Goal: Book appointment/travel/reservation

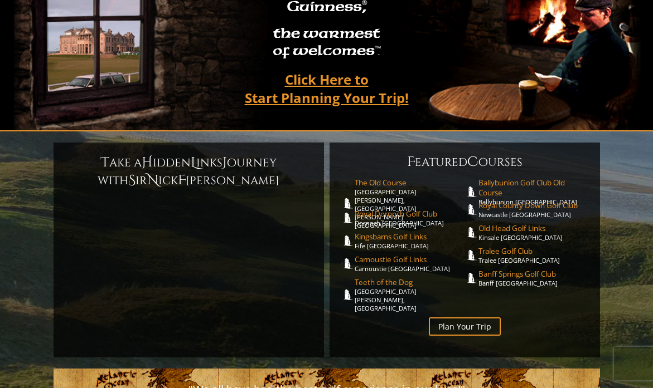
scroll to position [167, 0]
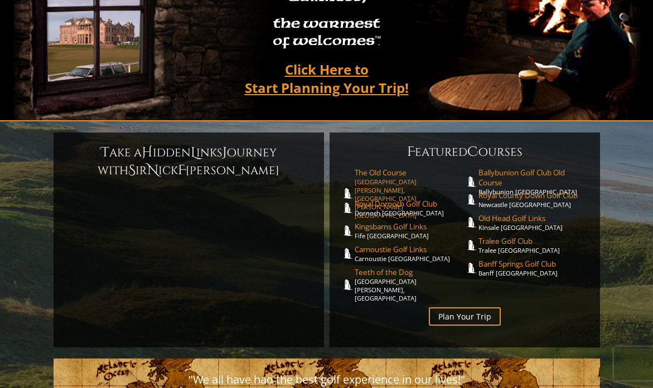
click at [364, 168] on span "The Old Course" at bounding box center [409, 173] width 110 height 10
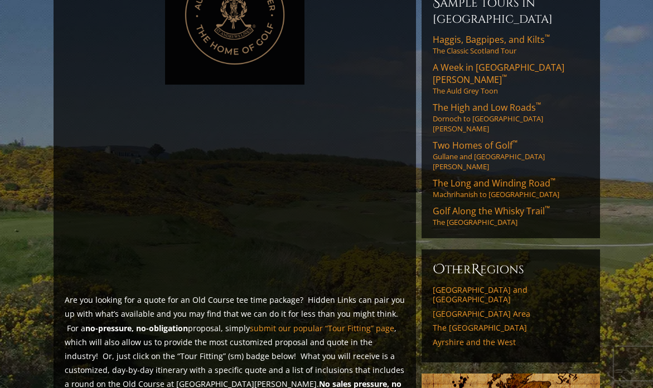
scroll to position [729, 0]
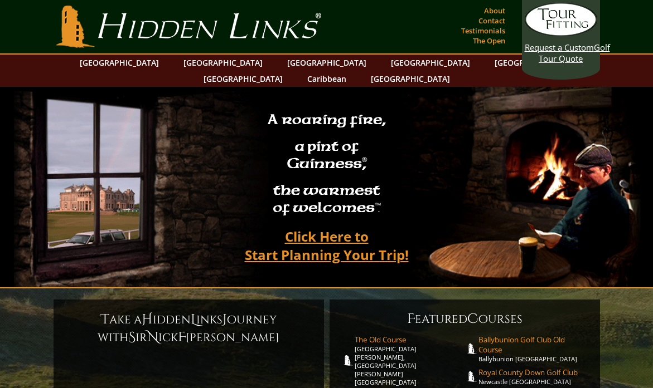
scroll to position [167, 0]
